Goal: Task Accomplishment & Management: Use online tool/utility

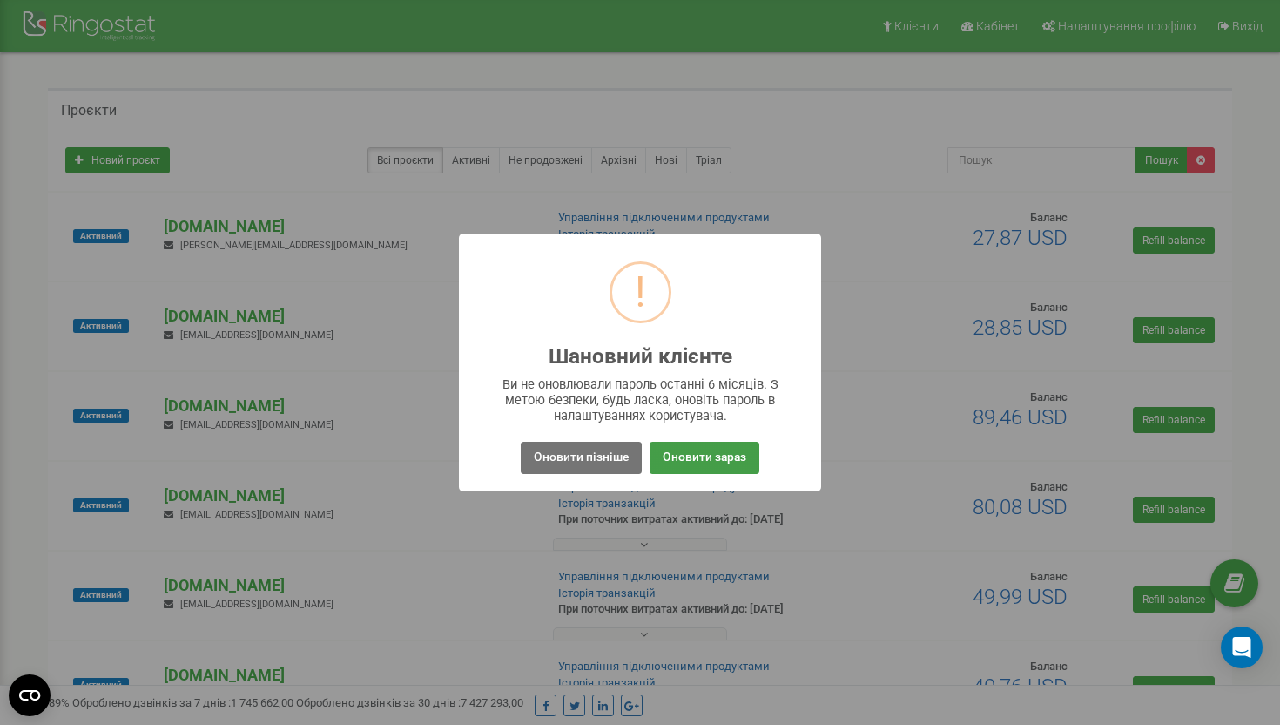
click at [688, 453] on button "Оновити зараз" at bounding box center [705, 458] width 110 height 32
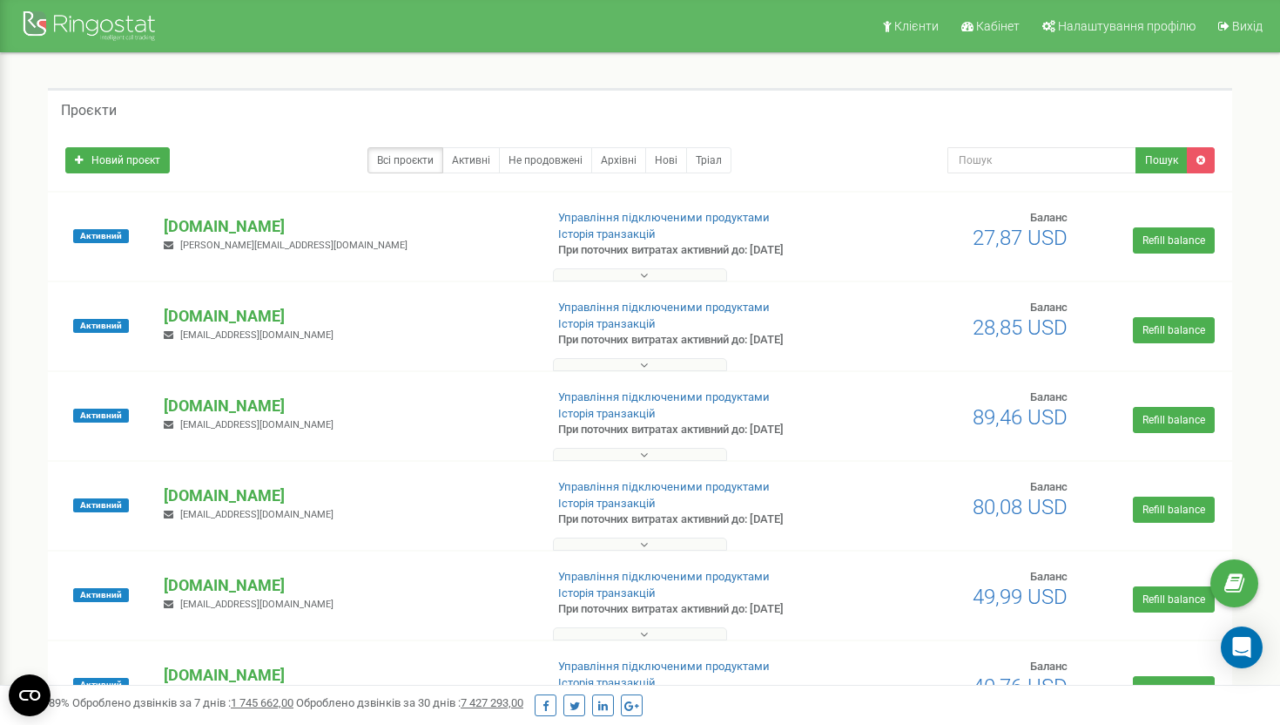
scroll to position [850, 0]
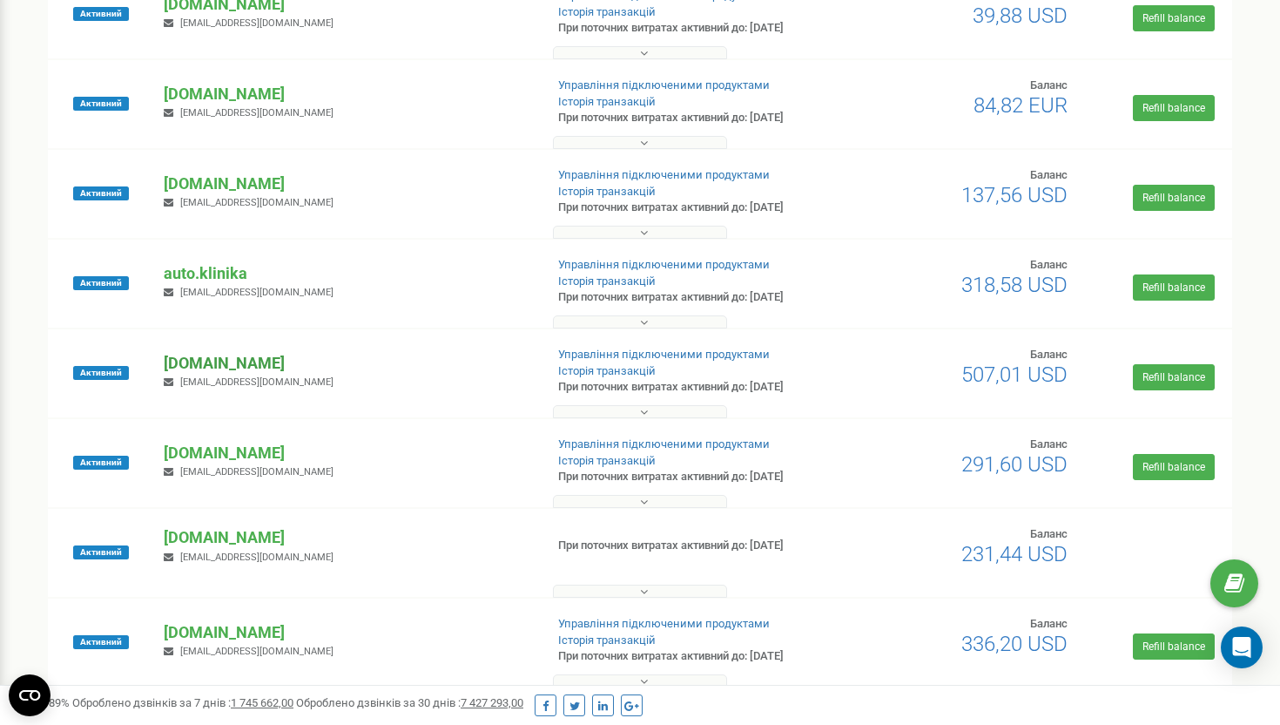
click at [227, 364] on p "[DOMAIN_NAME]" at bounding box center [347, 363] width 366 height 23
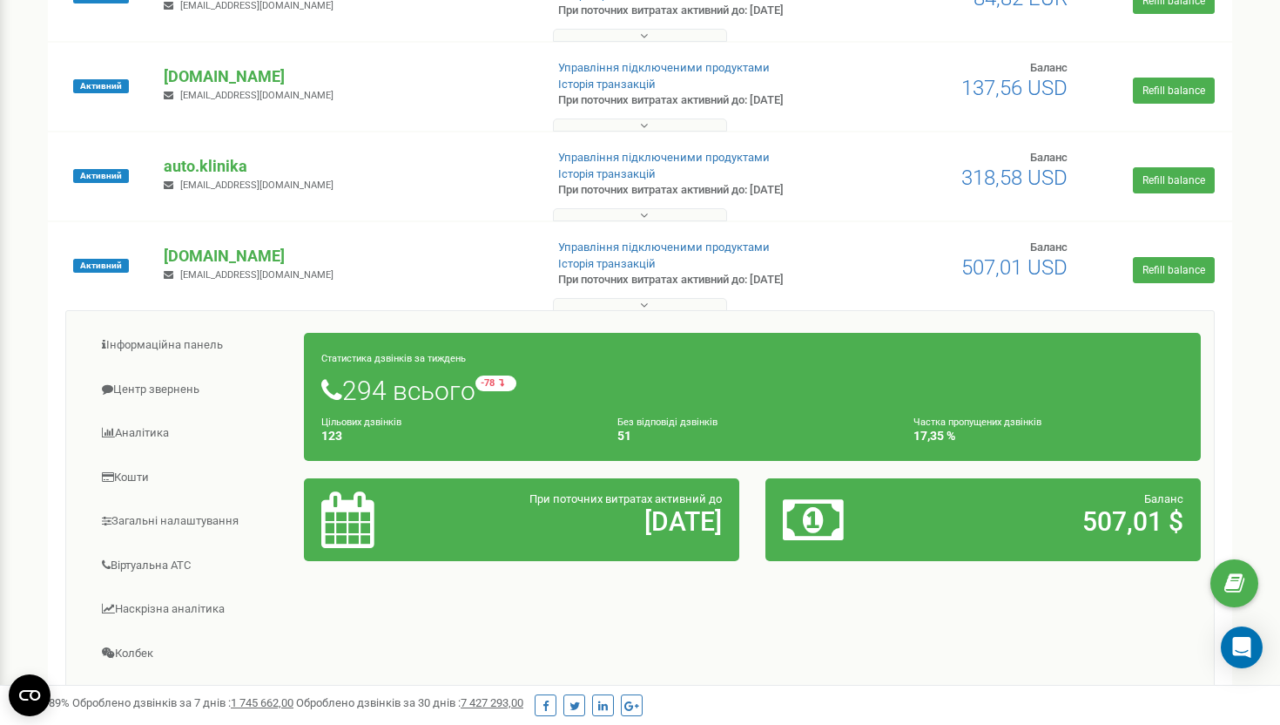
scroll to position [975, 0]
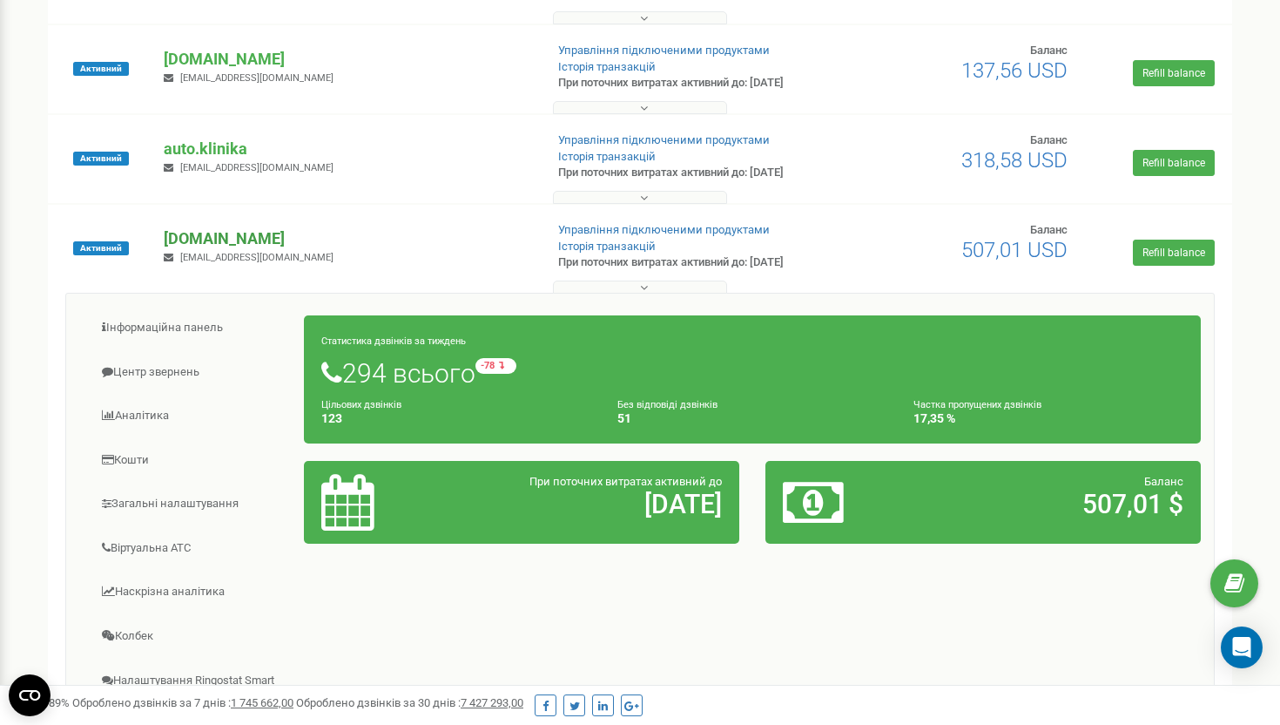
click at [244, 238] on p "[DOMAIN_NAME]" at bounding box center [347, 238] width 366 height 23
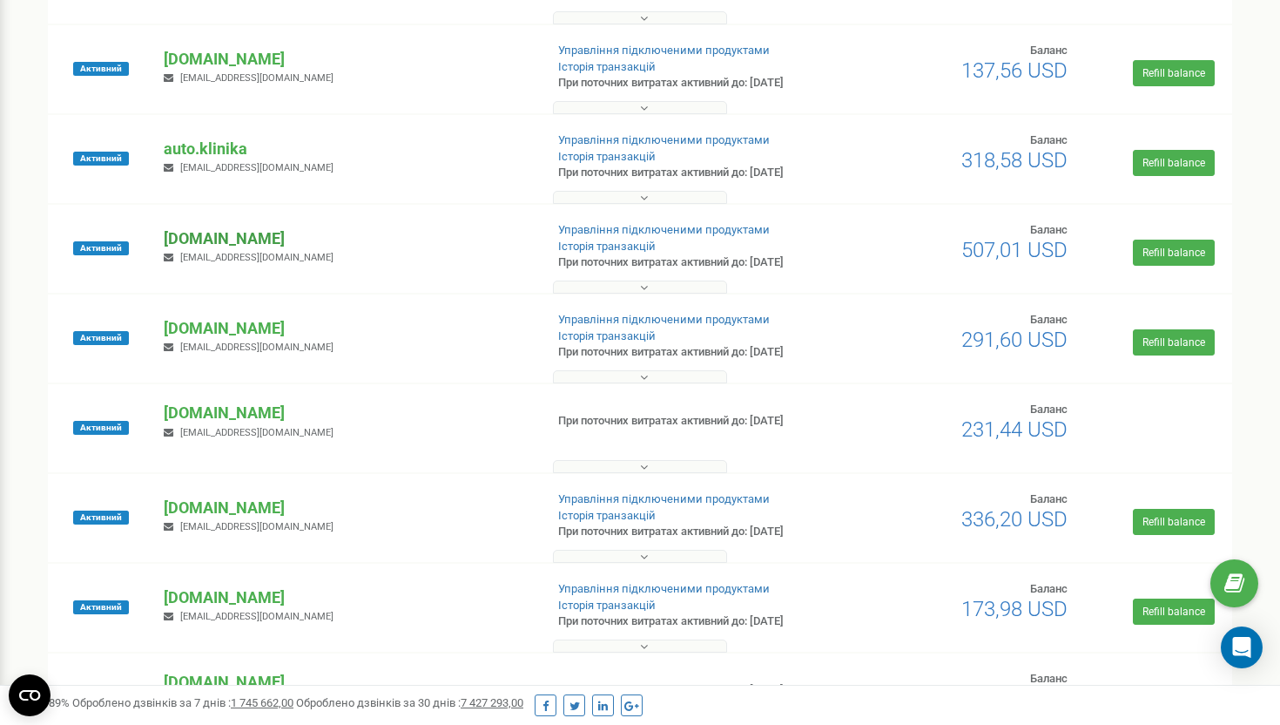
click at [244, 238] on p "[DOMAIN_NAME]" at bounding box center [347, 238] width 366 height 23
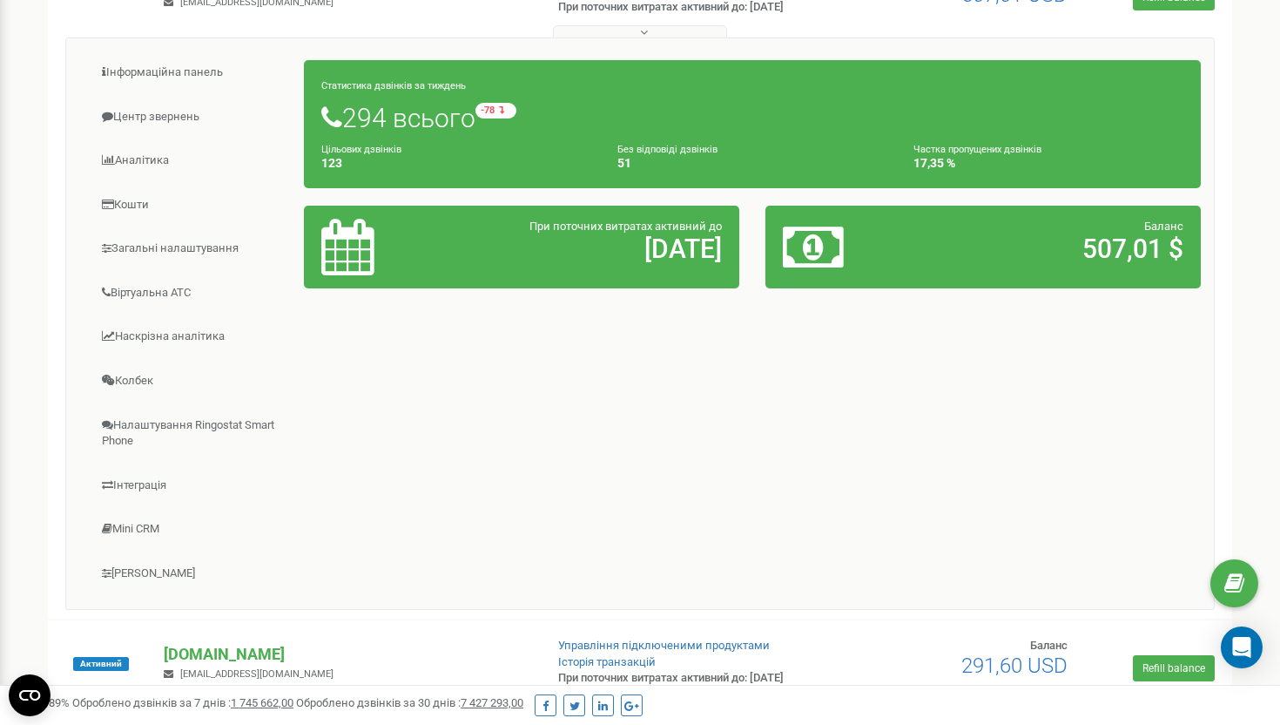
scroll to position [1235, 0]
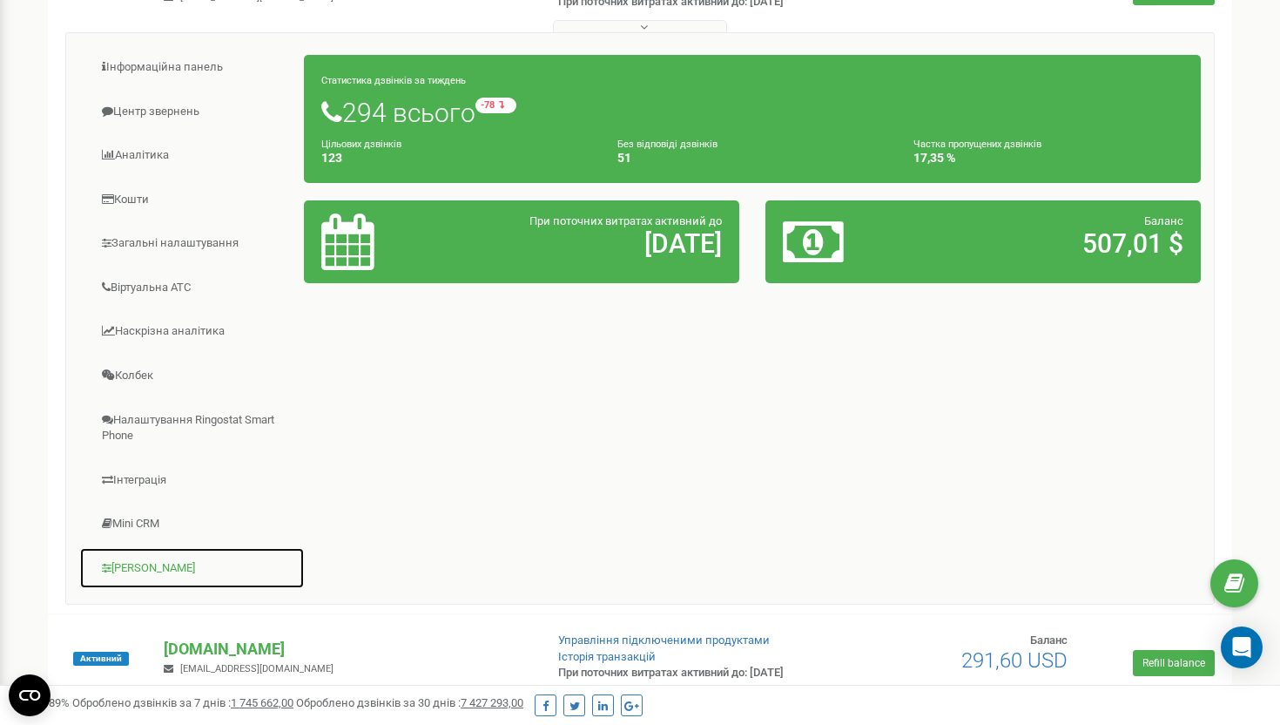
click at [146, 566] on link "[PERSON_NAME]" at bounding box center [192, 568] width 226 height 43
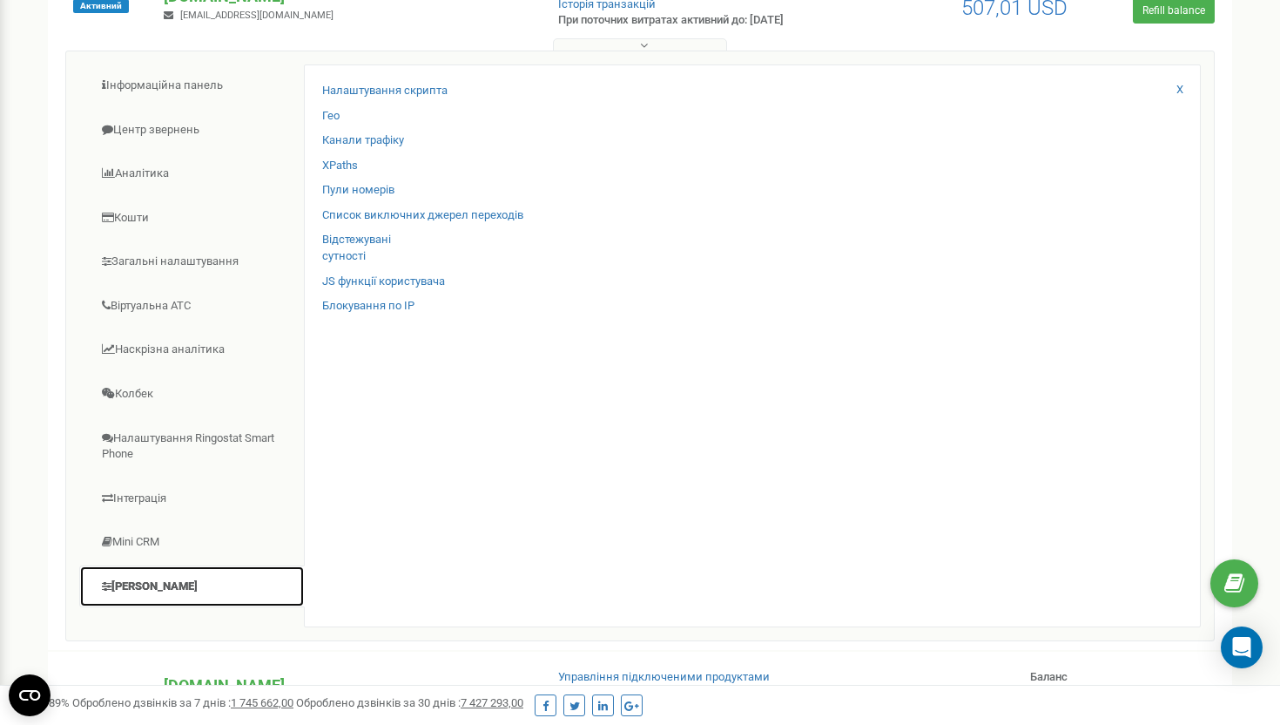
scroll to position [1211, 0]
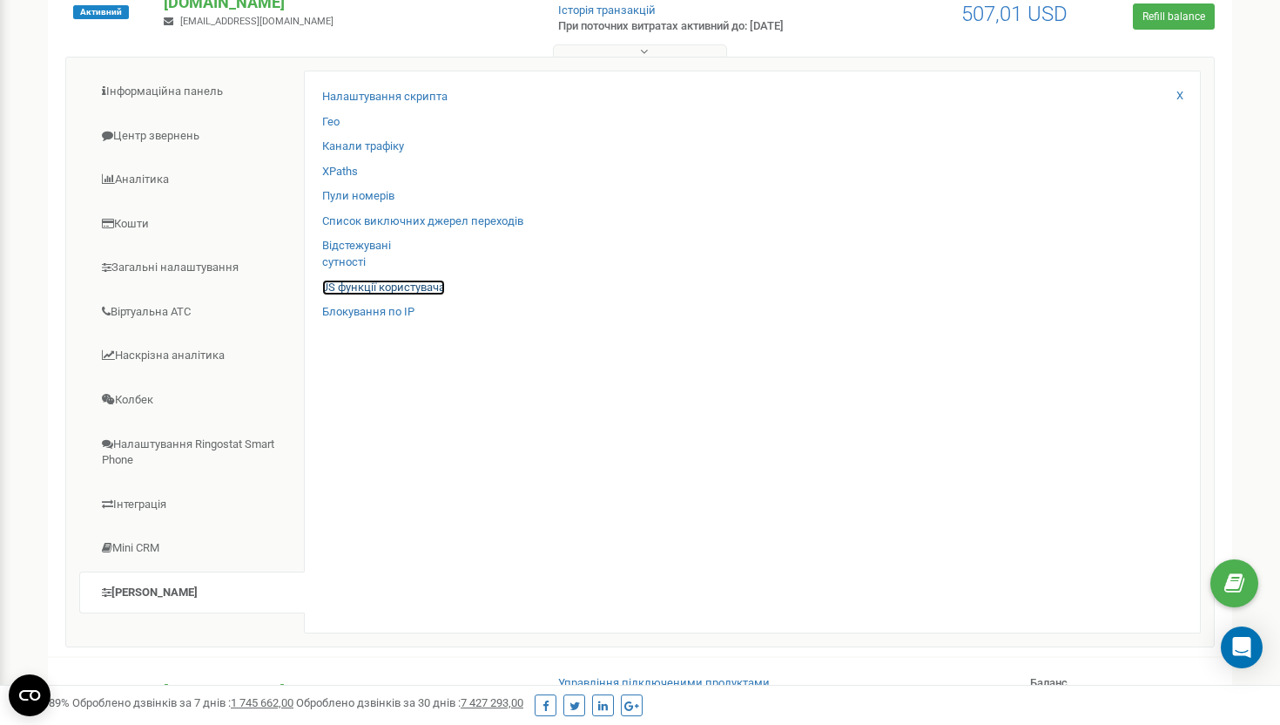
click at [402, 290] on link "JS функції користувача" at bounding box center [383, 288] width 123 height 17
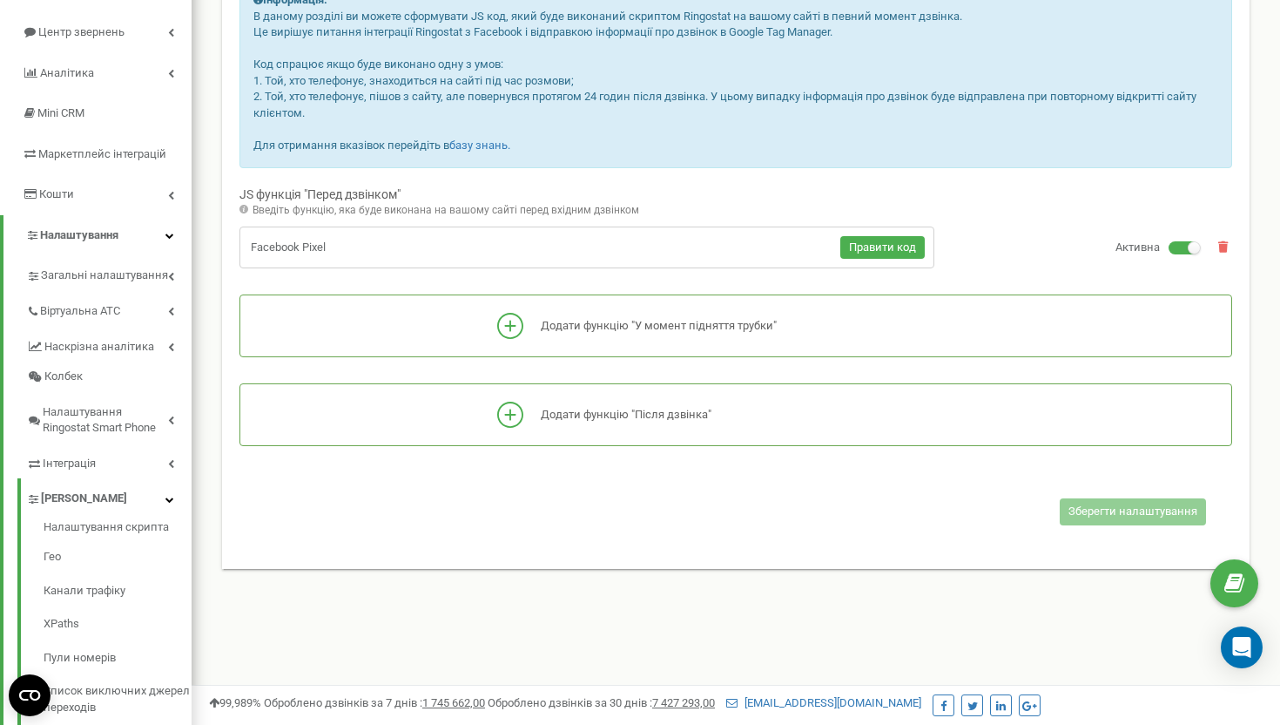
scroll to position [150, 0]
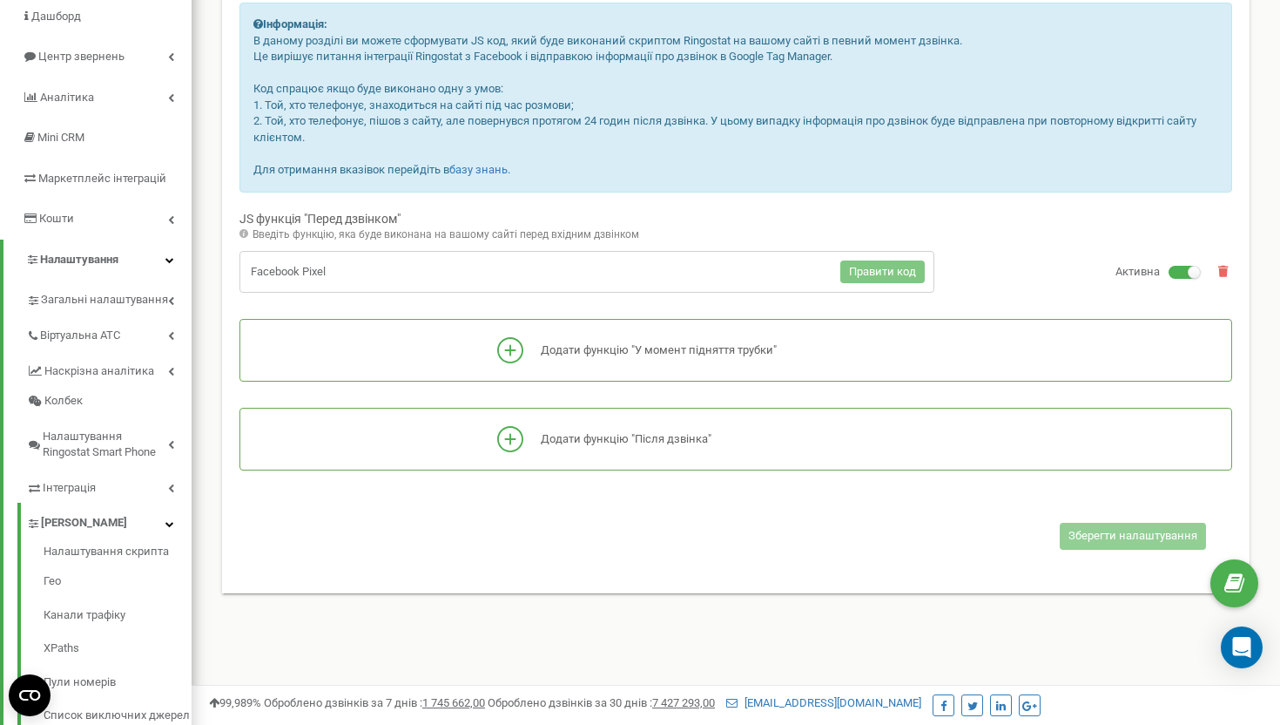
click at [912, 274] on span "Правити код" at bounding box center [882, 271] width 67 height 13
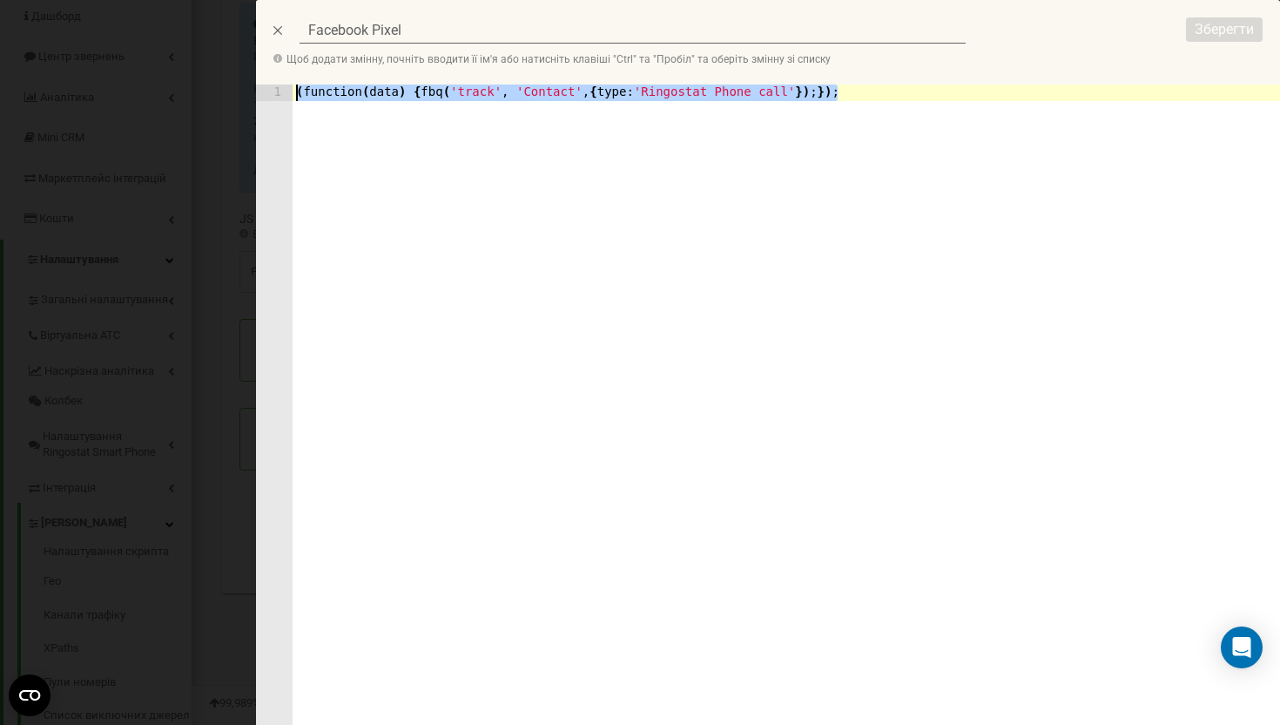
drag, startPoint x: 847, startPoint y: 92, endPoint x: 314, endPoint y: 84, distance: 533.2
click at [314, 82] on div "Facebook Pixel Щоб додати змінну, почніть вводити її ім'я або натисніть клавіші…" at bounding box center [768, 362] width 1024 height 725
